Goal: Find specific page/section: Find specific page/section

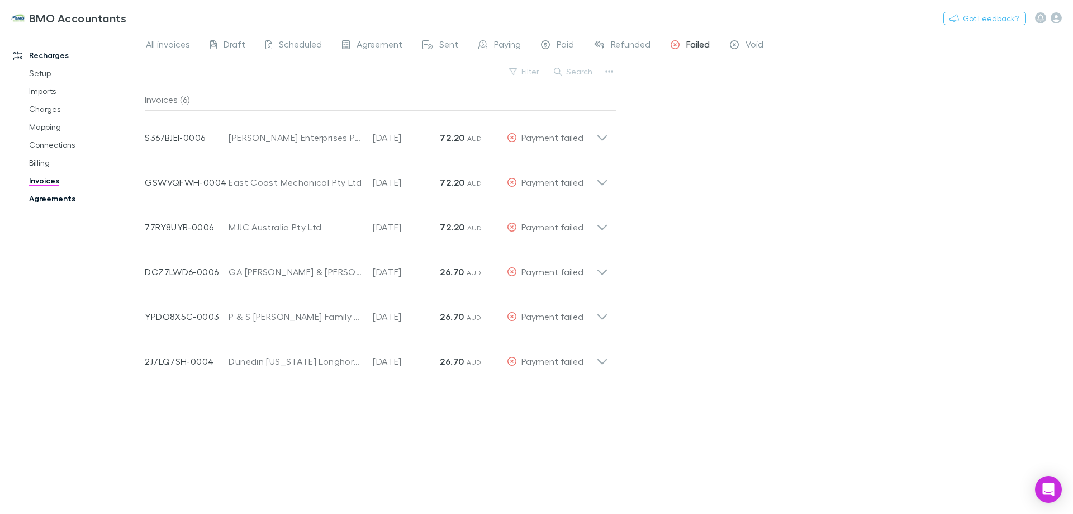
click at [49, 201] on link "Agreements" at bounding box center [84, 199] width 133 height 18
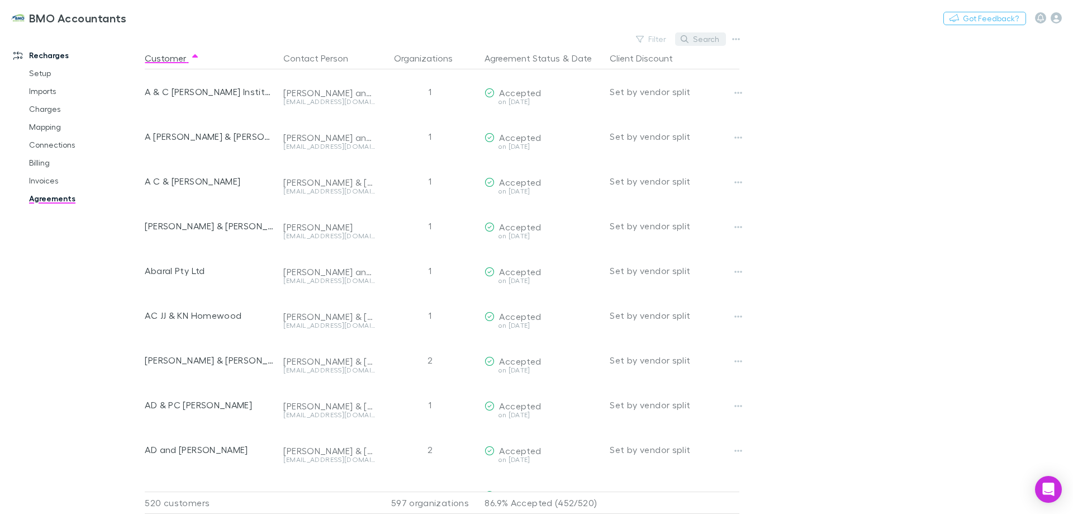
click at [713, 40] on button "Search" at bounding box center [700, 38] width 51 height 13
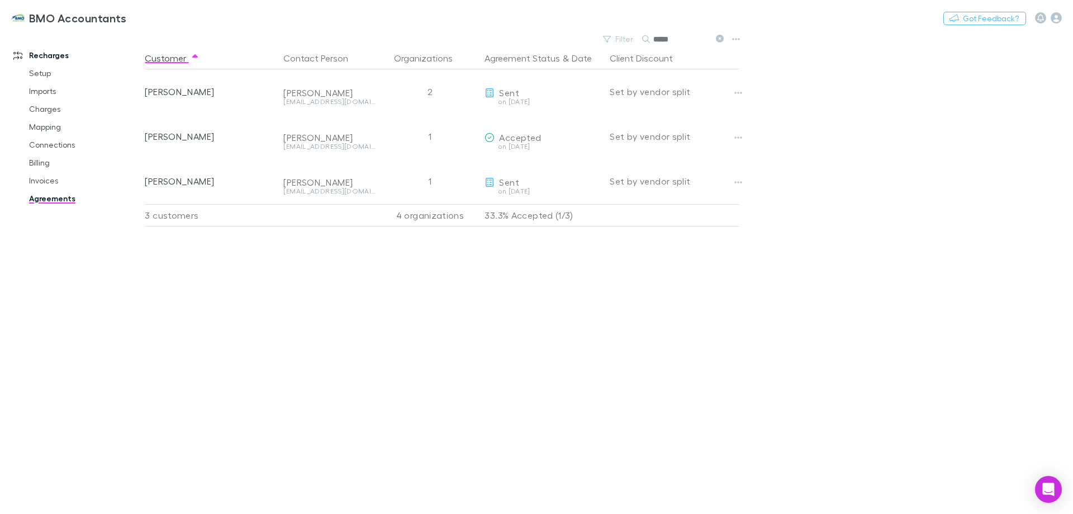
type input "*****"
